Goal: Task Accomplishment & Management: Manage account settings

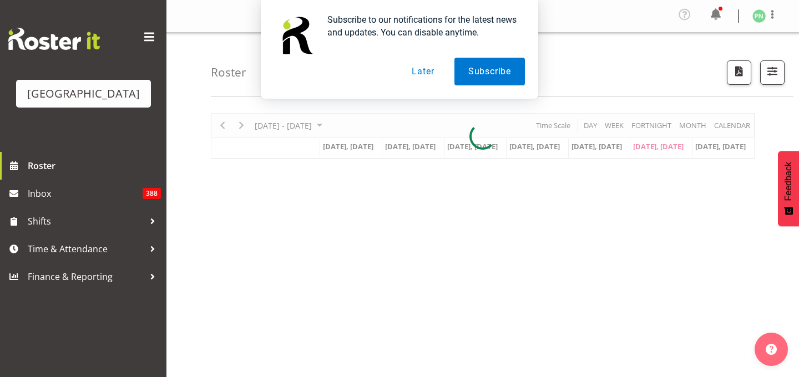
click at [424, 72] on button "Later" at bounding box center [423, 72] width 50 height 28
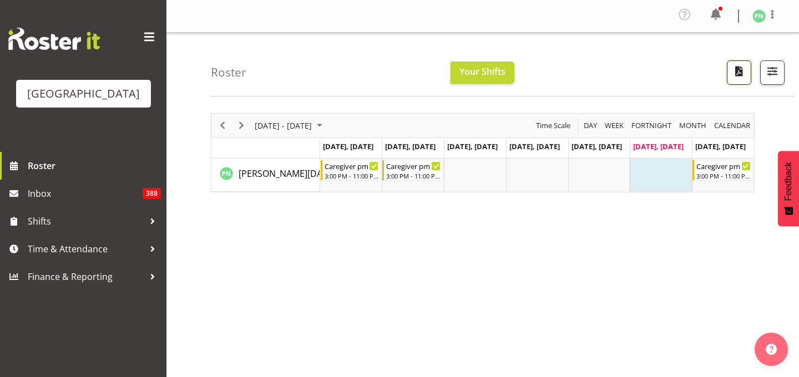
click at [732, 78] on span "button" at bounding box center [739, 71] width 14 height 14
click at [765, 78] on span "button" at bounding box center [772, 71] width 14 height 14
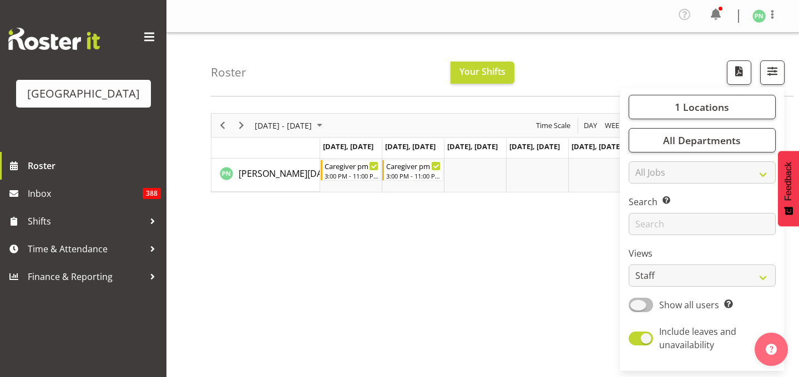
click at [629, 312] on span at bounding box center [641, 305] width 24 height 14
click at [629, 308] on input "Show all users Show only rostered employees" at bounding box center [632, 304] width 7 height 7
checkbox input "true"
click at [664, 287] on select "Staff Role Shift - Horizontal Shift - Vertical Staff - Location" at bounding box center [702, 276] width 147 height 22
select select "shiftH"
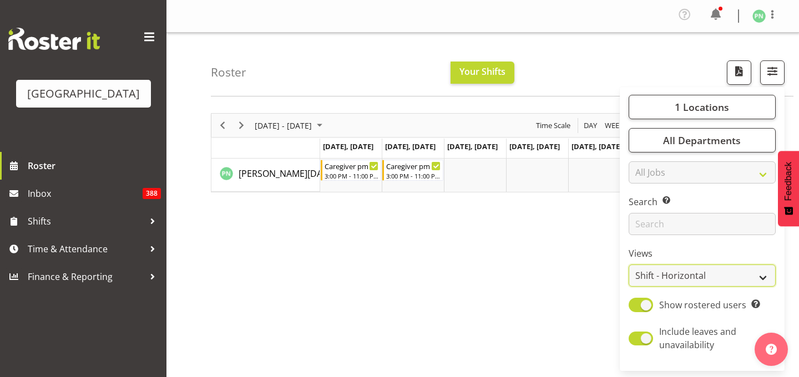
click at [629, 287] on select "Staff Role Shift - Horizontal Shift - Vertical Staff - Location" at bounding box center [702, 276] width 147 height 22
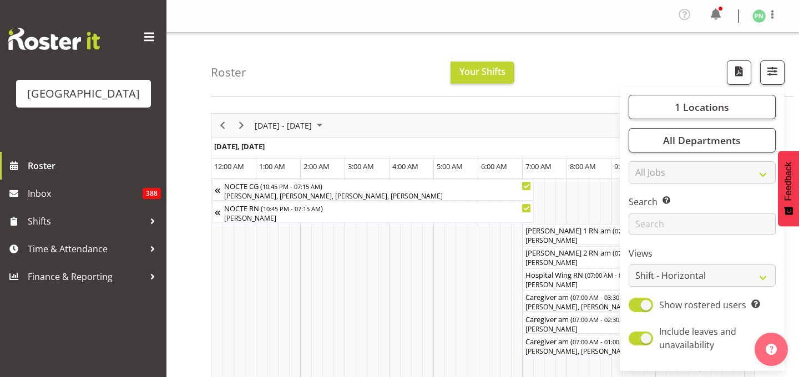
click at [636, 82] on div "Roster Your Shifts 1 Locations [GEOGRAPHIC_DATA] Kitchen [GEOGRAPHIC_DATA] Sele…" at bounding box center [502, 65] width 582 height 64
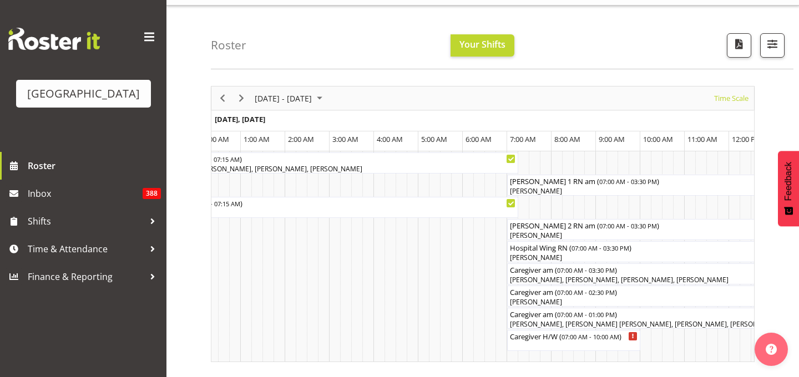
scroll to position [42, 0]
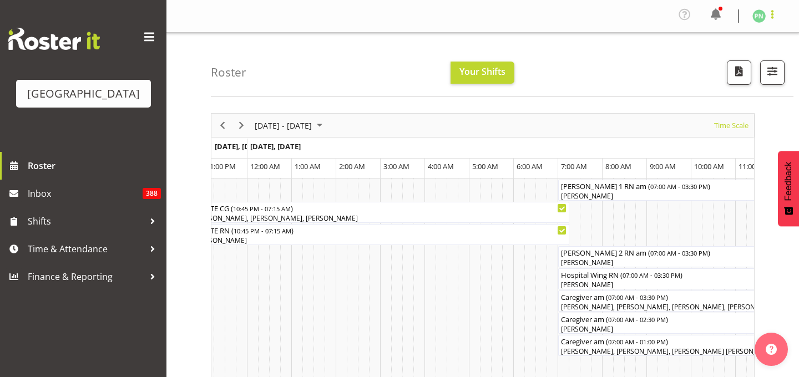
click at [767, 21] on span at bounding box center [772, 14] width 13 height 13
click at [696, 71] on link "Log Out" at bounding box center [725, 61] width 107 height 20
